Goal: Information Seeking & Learning: Learn about a topic

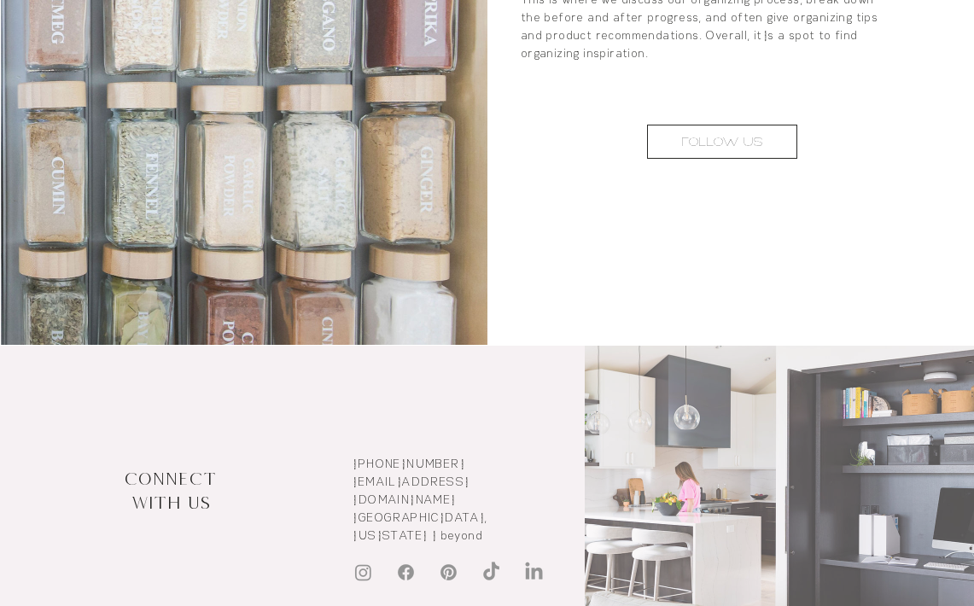
scroll to position [3490, 0]
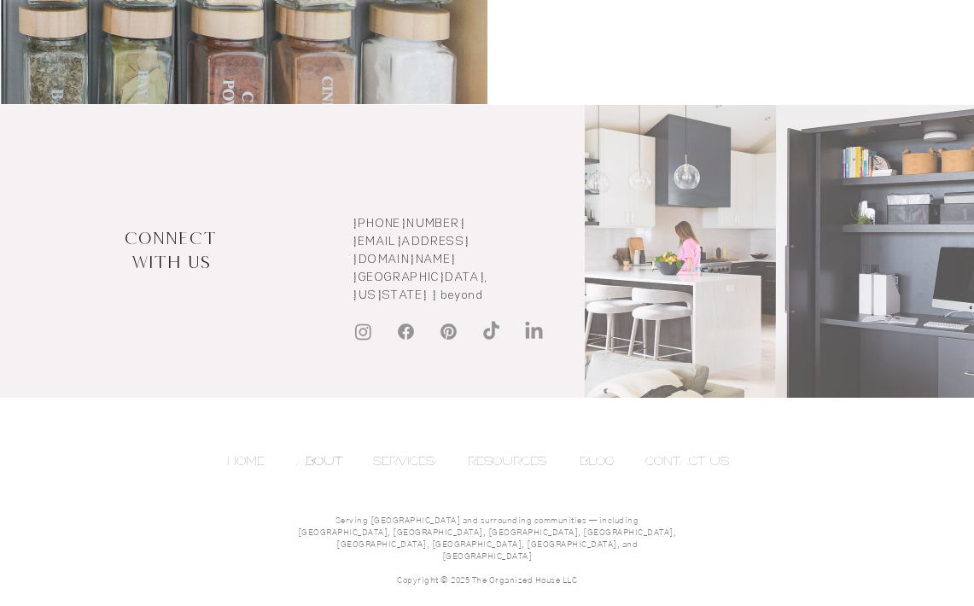
click at [363, 321] on img "Instagram" at bounding box center [363, 331] width 21 height 21
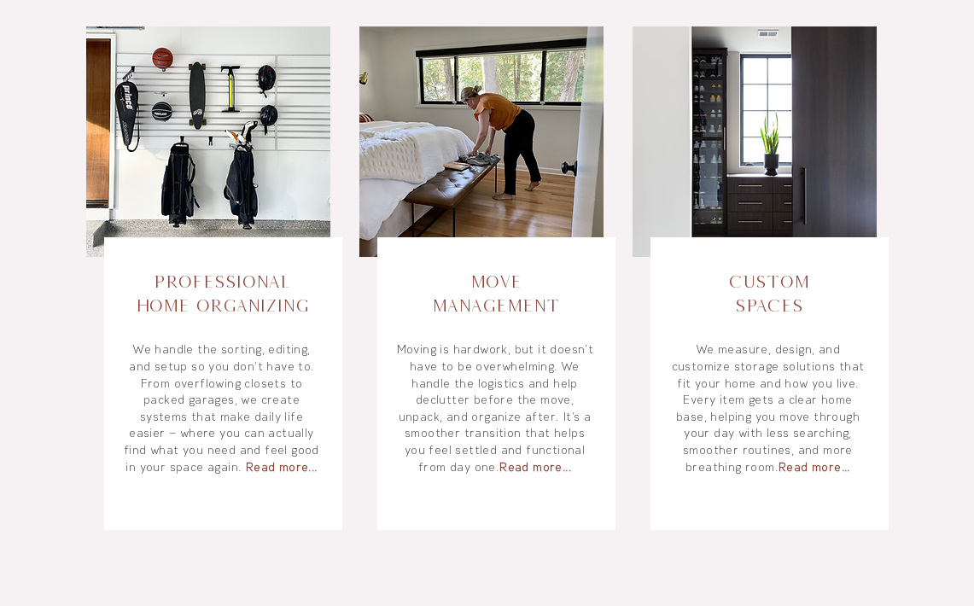
scroll to position [712, 0]
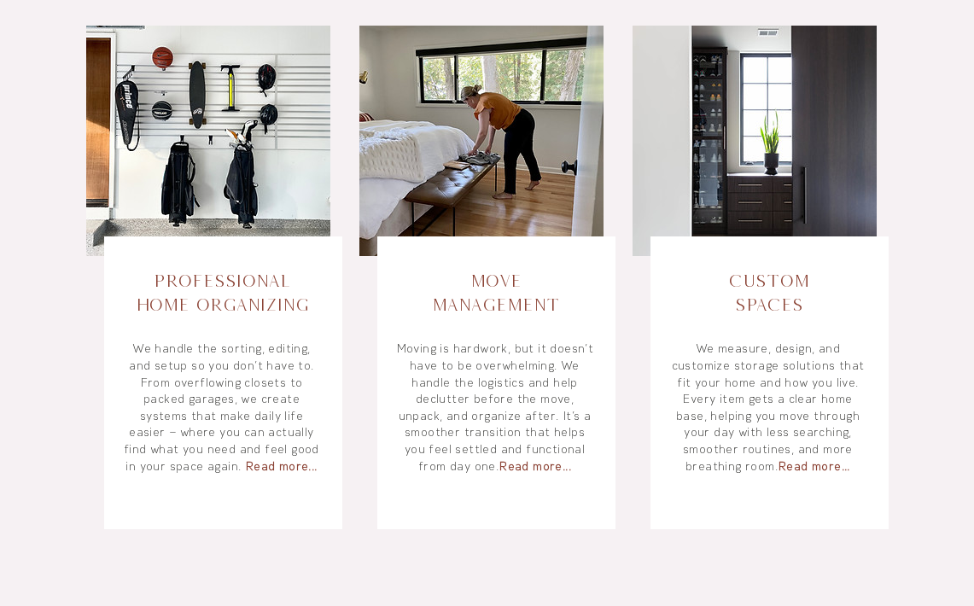
click at [219, 174] on img at bounding box center [208, 141] width 244 height 231
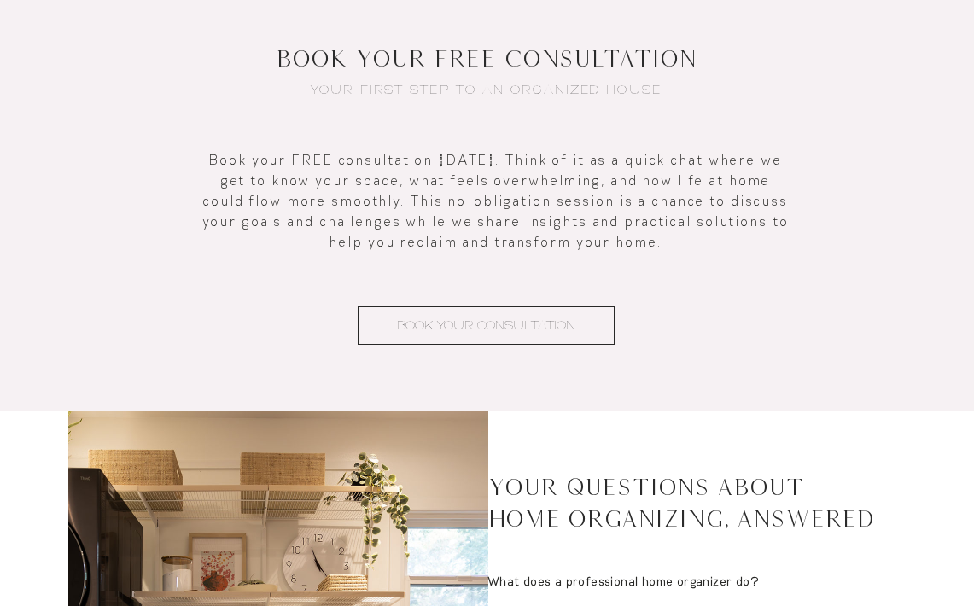
scroll to position [2938, 0]
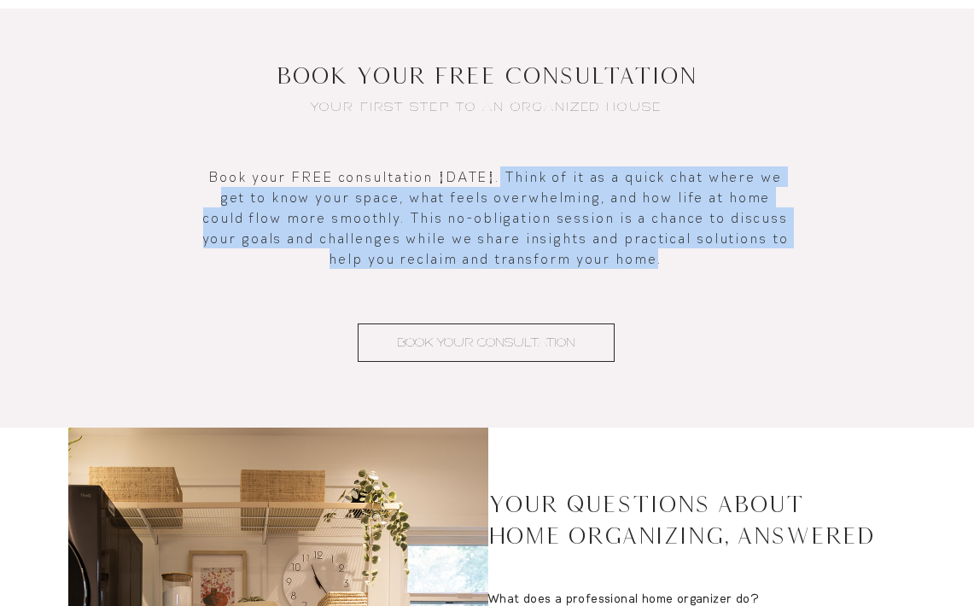
drag, startPoint x: 482, startPoint y: 175, endPoint x: 671, endPoint y: 254, distance: 205.2
click at [671, 254] on p "Book your FREE consultation [DATE]. Think of it as a quick chat where we get to…" at bounding box center [497, 218] width 594 height 102
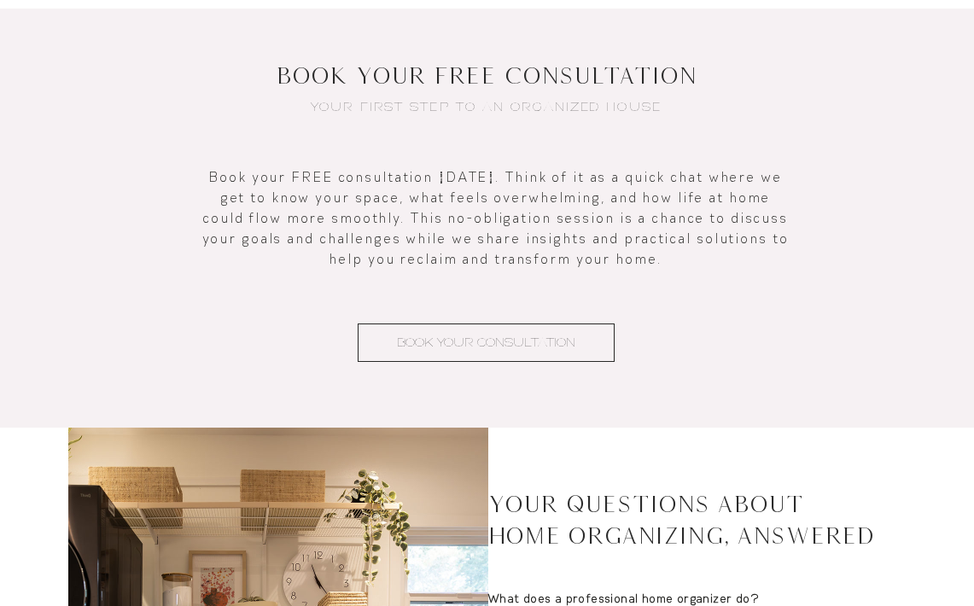
click at [346, 158] on div at bounding box center [487, 218] width 974 height 419
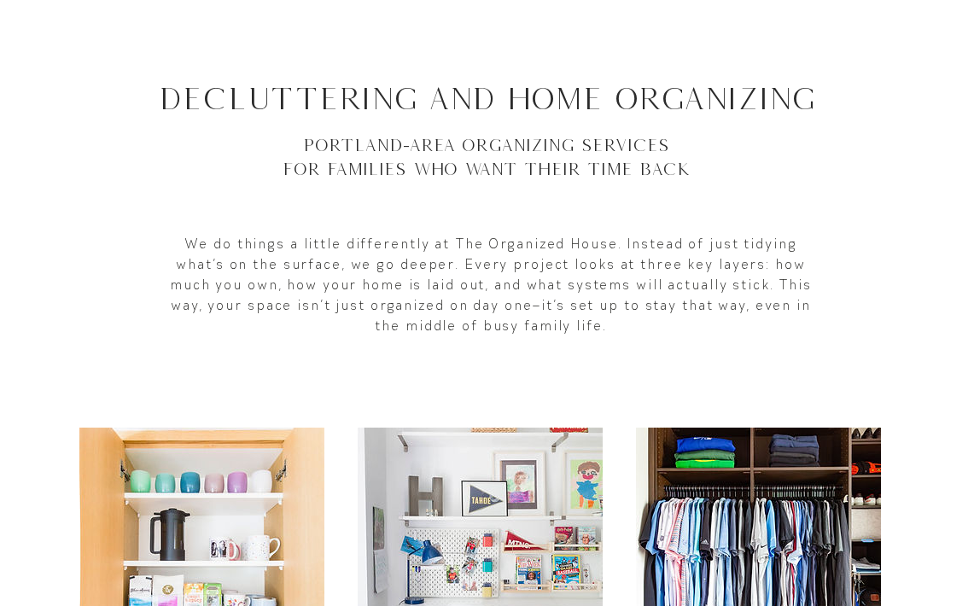
scroll to position [0, 0]
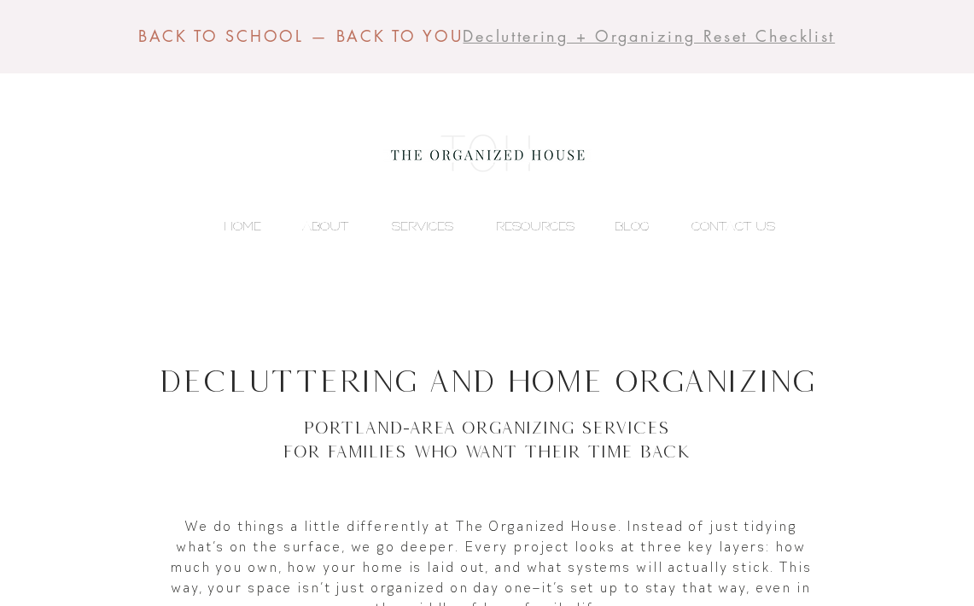
click at [442, 154] on img at bounding box center [487, 154] width 209 height 68
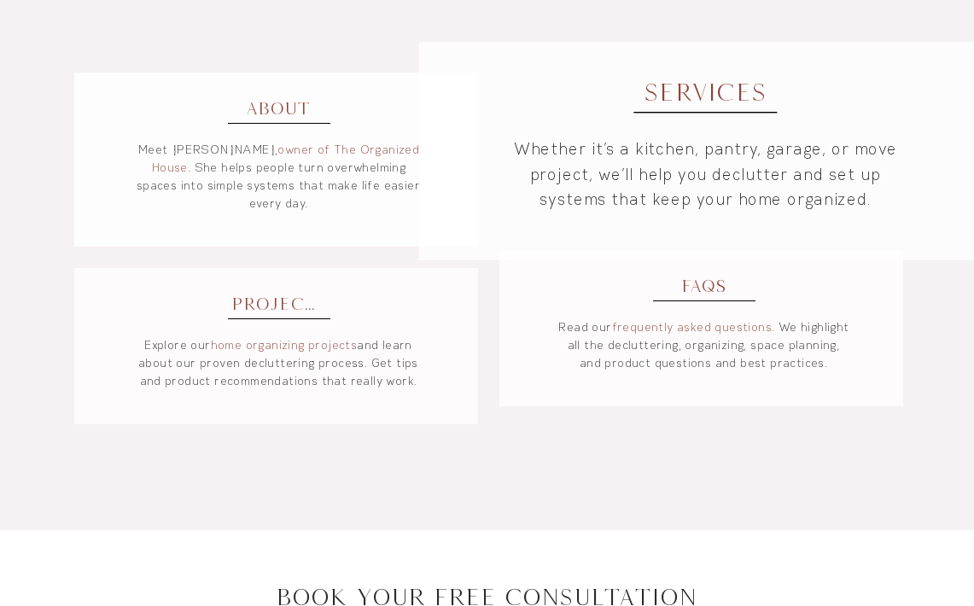
scroll to position [1339, 0]
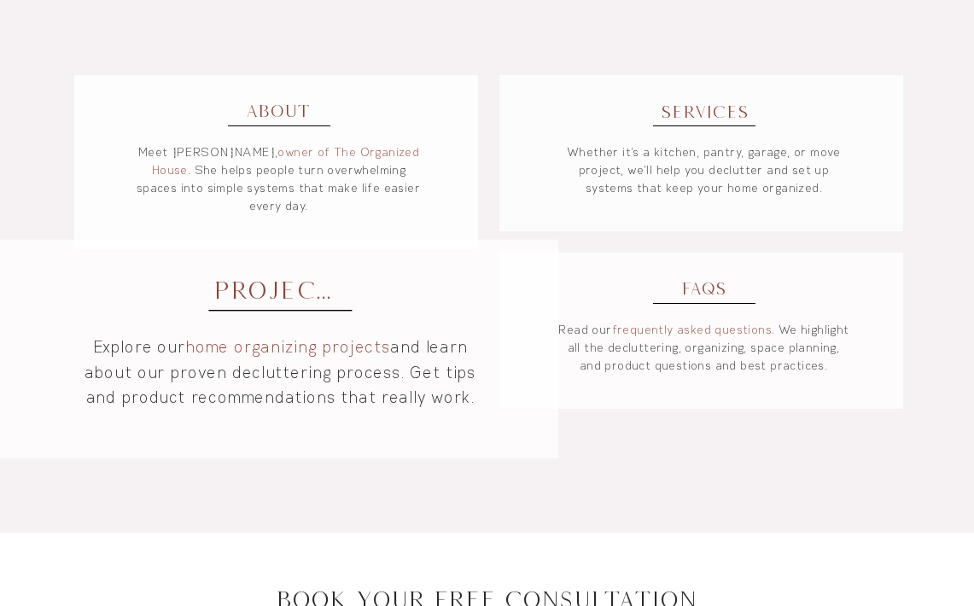
click at [303, 336] on link "home organizing projects" at bounding box center [287, 346] width 205 height 21
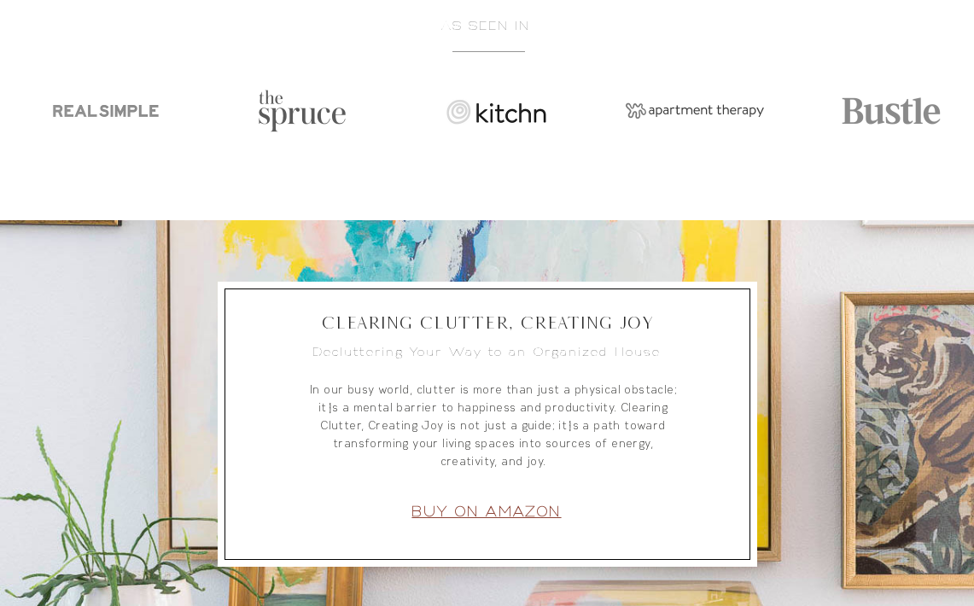
scroll to position [2646, 0]
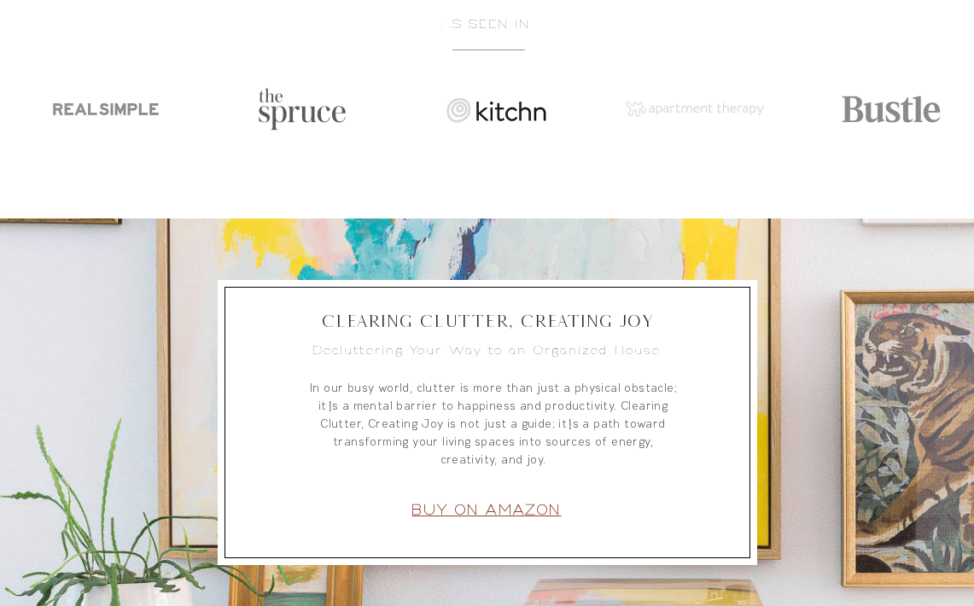
click at [652, 102] on div "Slider gallery" at bounding box center [695, 109] width 154 height 77
click at [664, 108] on div "Slider gallery" at bounding box center [695, 109] width 154 height 77
click at [500, 20] on h6 "AS SEEN IN" at bounding box center [486, 24] width 723 height 18
click at [500, 107] on div "Slider gallery" at bounding box center [499, 109] width 154 height 77
click at [121, 97] on div "Slider gallery" at bounding box center [106, 109] width 154 height 77
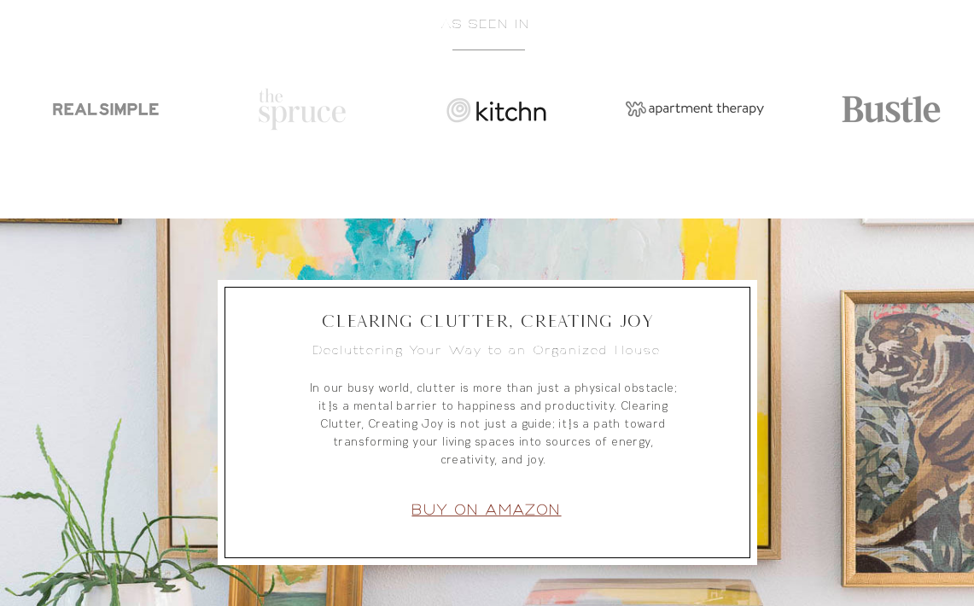
click at [279, 110] on div "Slider gallery" at bounding box center [302, 109] width 154 height 77
click at [907, 105] on button "play forward" at bounding box center [924, 109] width 43 height 77
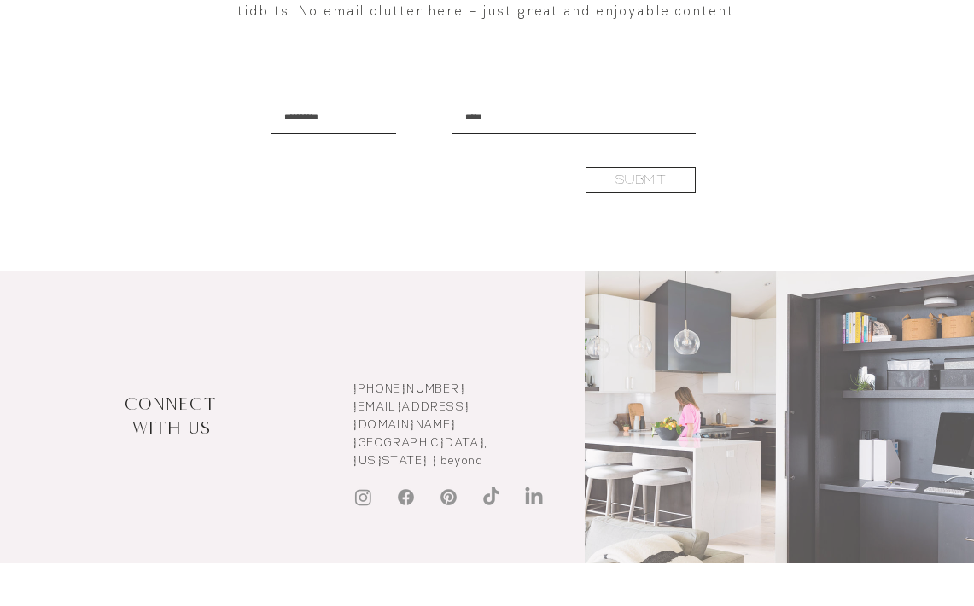
scroll to position [3666, 0]
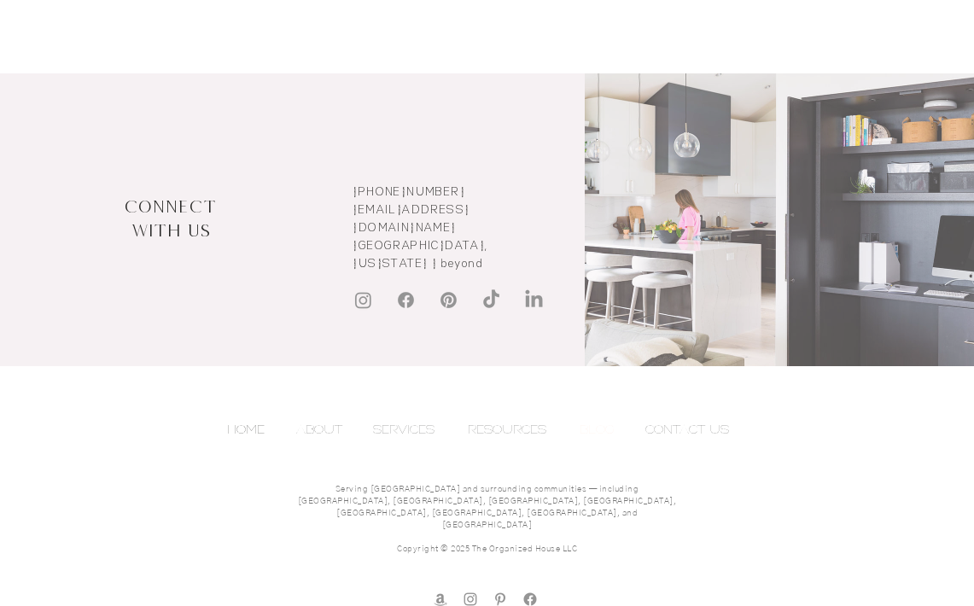
click at [594, 430] on p "BLOG" at bounding box center [597, 430] width 52 height 26
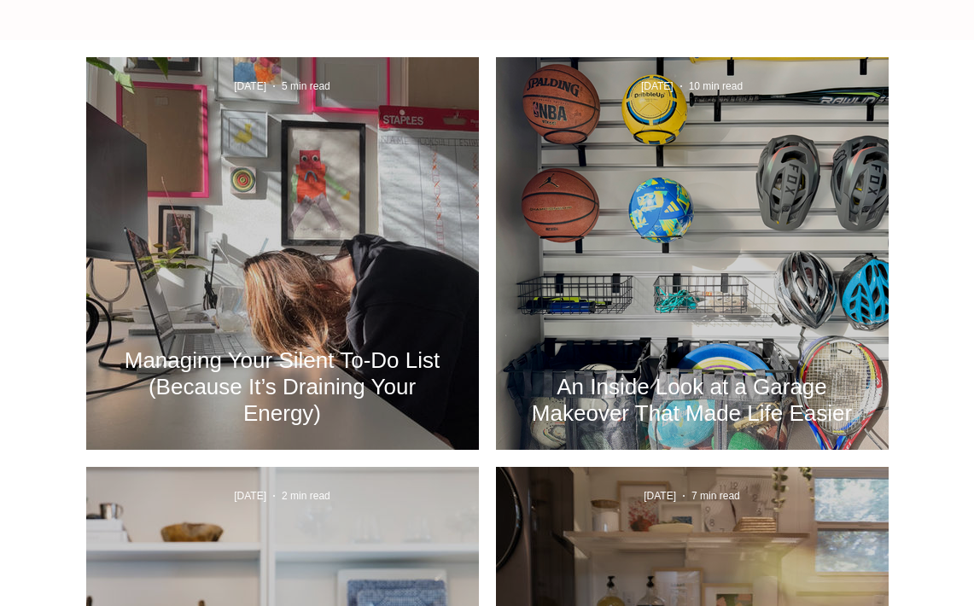
scroll to position [669, 0]
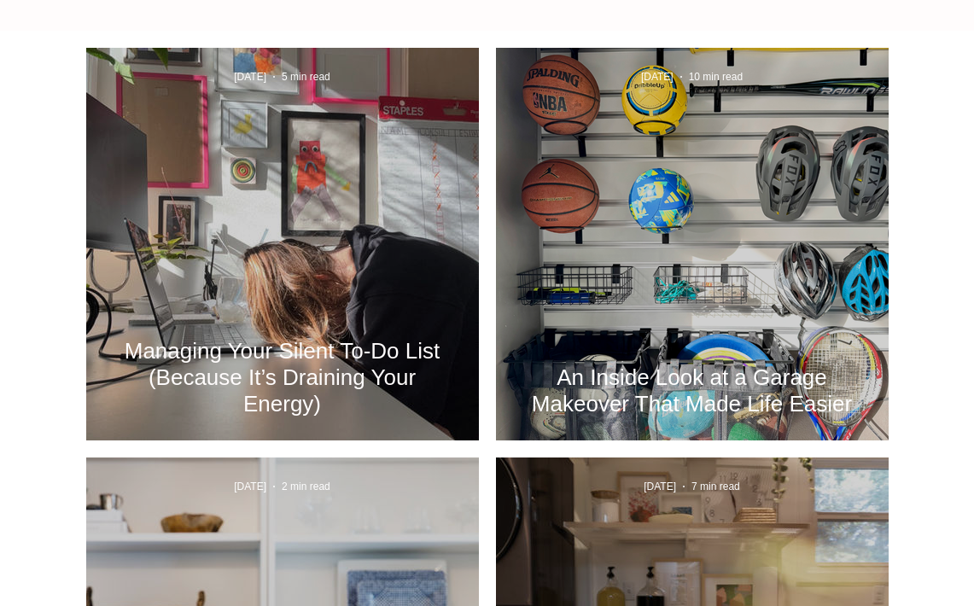
click at [379, 339] on h2 "Managing Your Silent To-Do List (Because It’s Draining Your Energy)" at bounding box center [283, 377] width 342 height 79
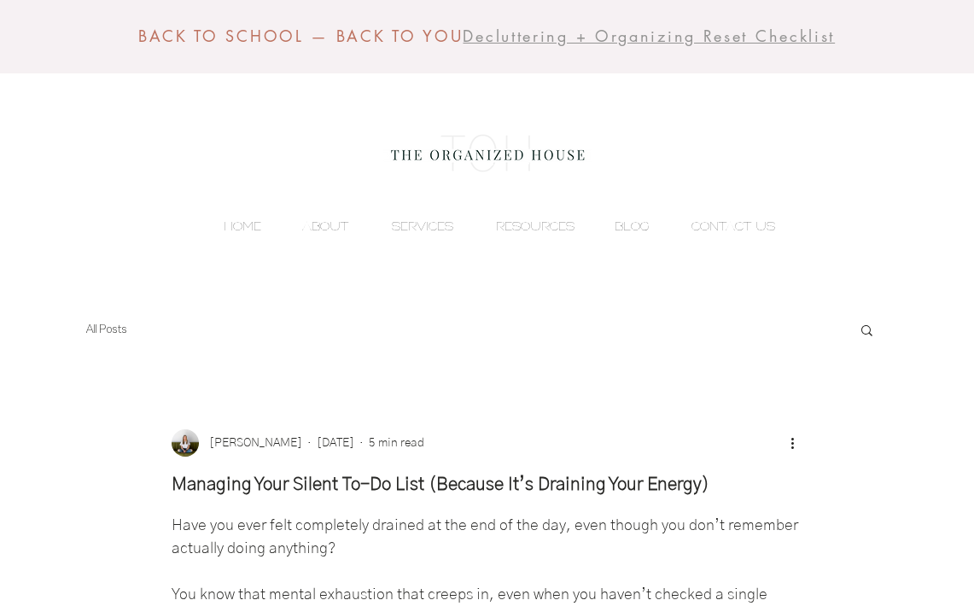
click at [632, 36] on span "Decluttering + Organizing Reset Checklist" at bounding box center [649, 36] width 372 height 20
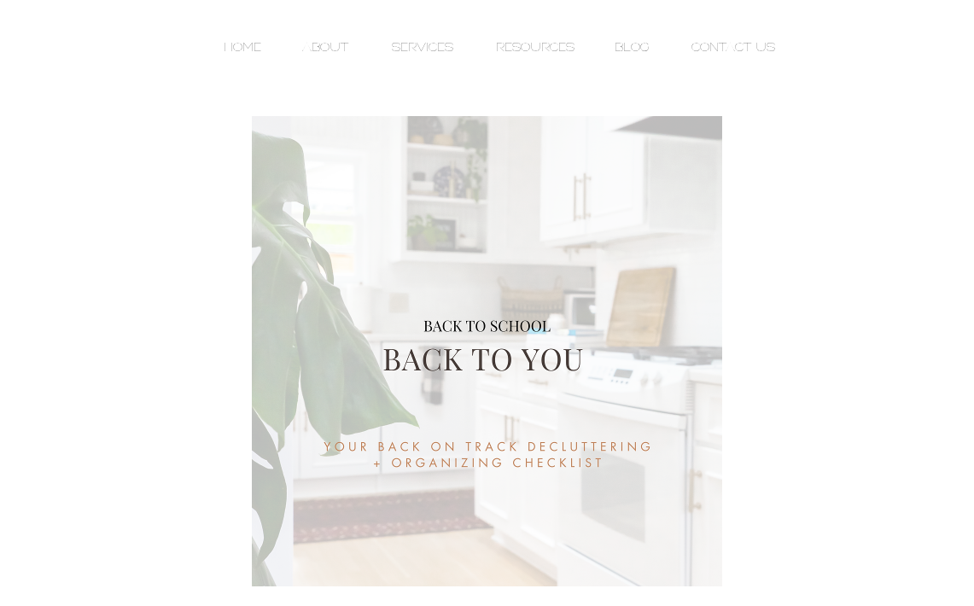
scroll to position [152, 0]
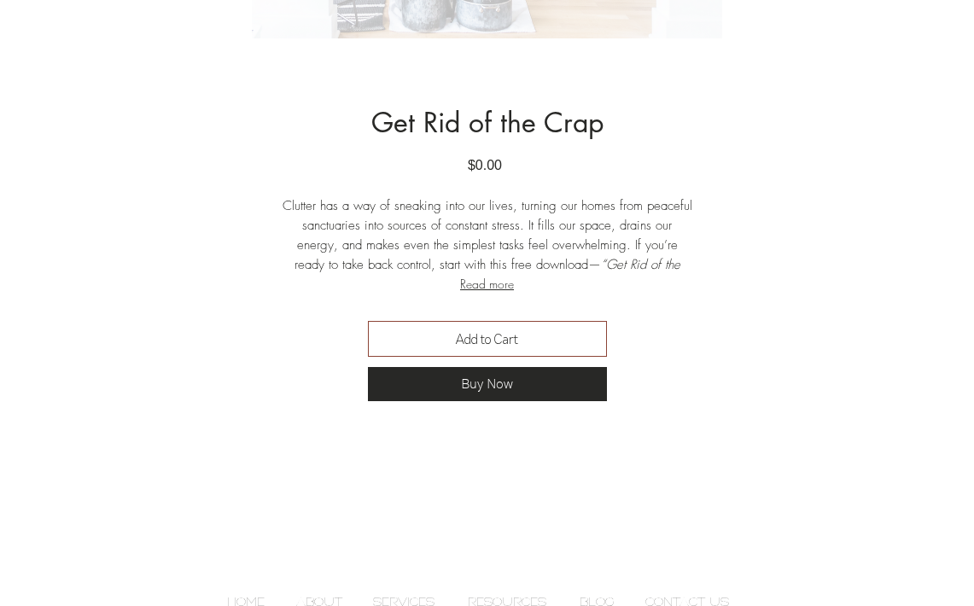
scroll to position [730, 0]
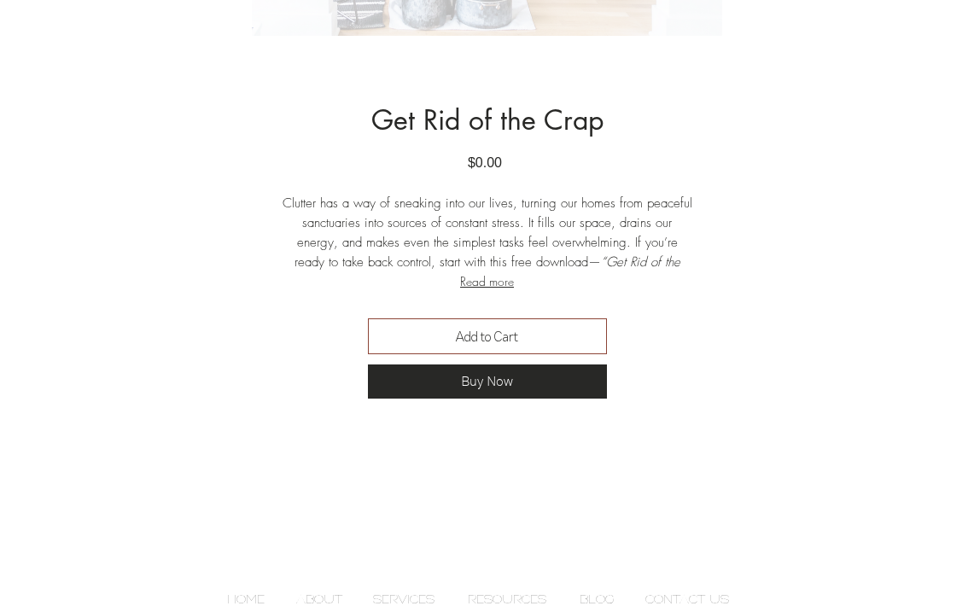
click at [505, 281] on button "Read more" at bounding box center [488, 281] width 410 height 19
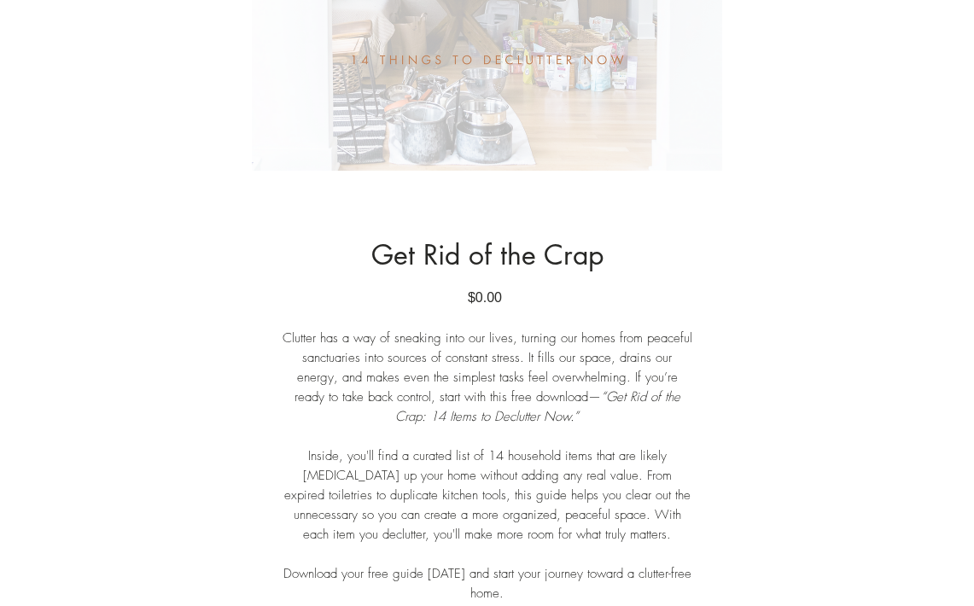
scroll to position [0, 0]
